Goal: Information Seeking & Learning: Find specific fact

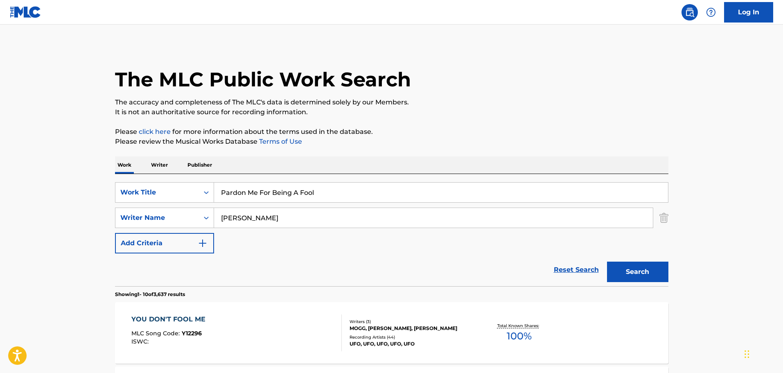
click at [258, 211] on input "[PERSON_NAME]" at bounding box center [433, 218] width 439 height 20
click at [261, 189] on input "Pardon Me For Being A Fool" at bounding box center [441, 193] width 454 height 20
paste input "Black [PERSON_NAME]"
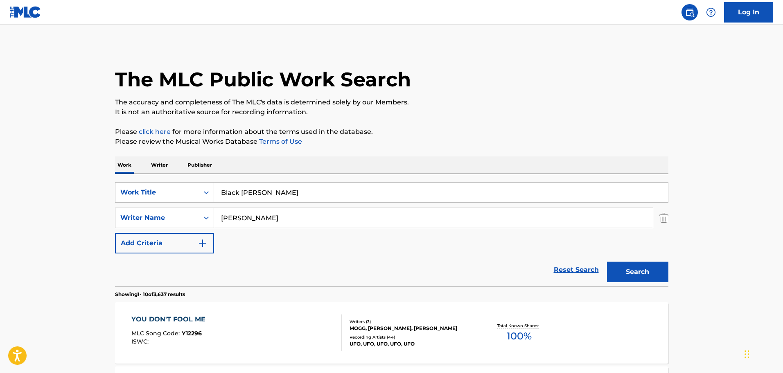
drag, startPoint x: 265, startPoint y: 201, endPoint x: 265, endPoint y: 209, distance: 7.4
click at [265, 203] on div "SearchWithCriteriad525b2f0-b0ac-4201-bfda-ce3337029b54 Work Title Black [PERSON…" at bounding box center [392, 217] width 554 height 71
type input "Black [PERSON_NAME]"
click at [265, 216] on input "[PERSON_NAME]" at bounding box center [433, 218] width 439 height 20
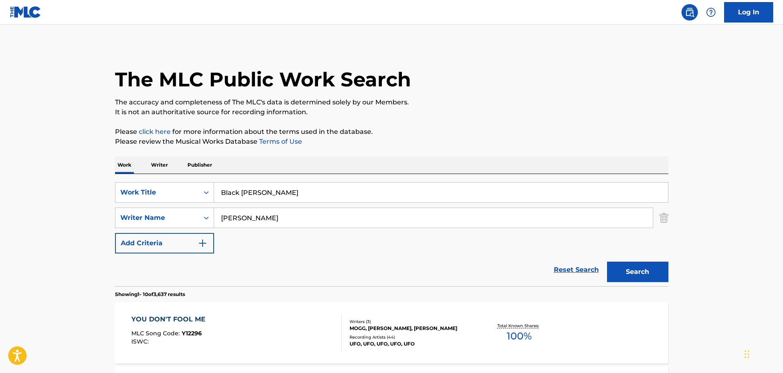
click at [265, 216] on input "[PERSON_NAME]" at bounding box center [433, 218] width 439 height 20
type input "[PERSON_NAME]"
click at [607, 262] on button "Search" at bounding box center [637, 272] width 61 height 20
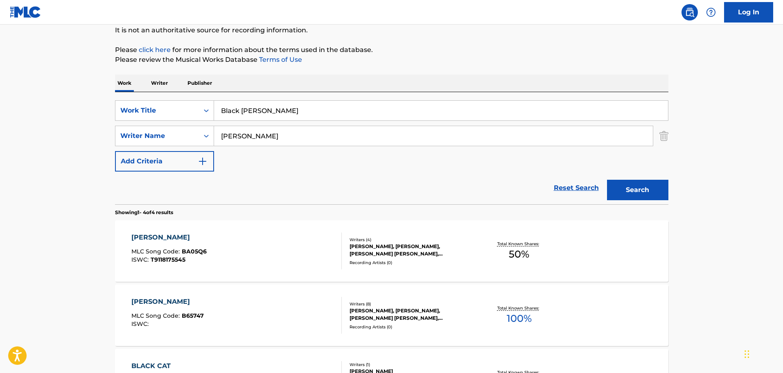
scroll to position [123, 0]
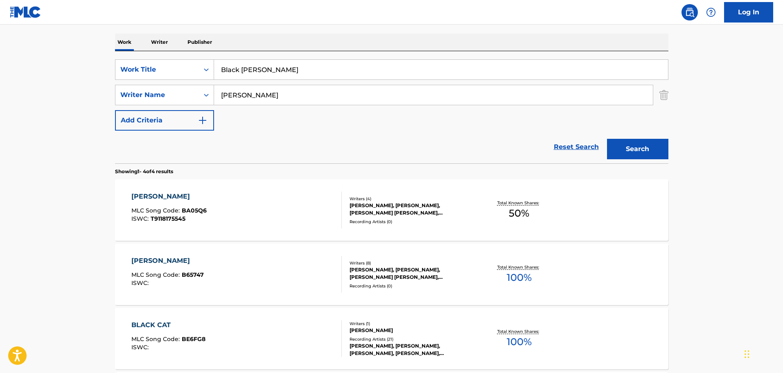
click at [310, 281] on div "BLACK [PERSON_NAME] MLC Song Code : B65747 ISWC :" at bounding box center [236, 274] width 210 height 37
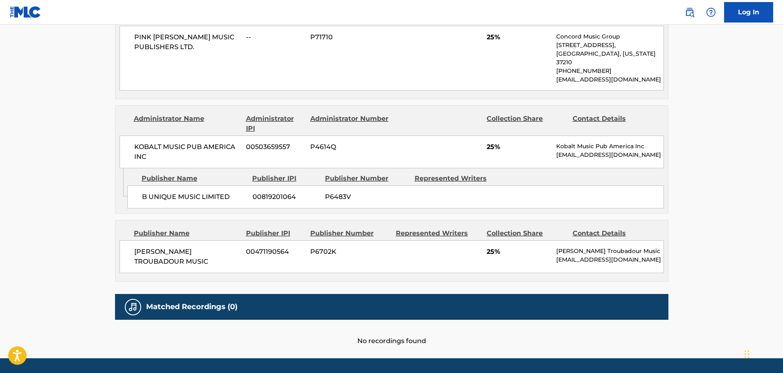
scroll to position [570, 0]
